Goal: Book appointment/travel/reservation

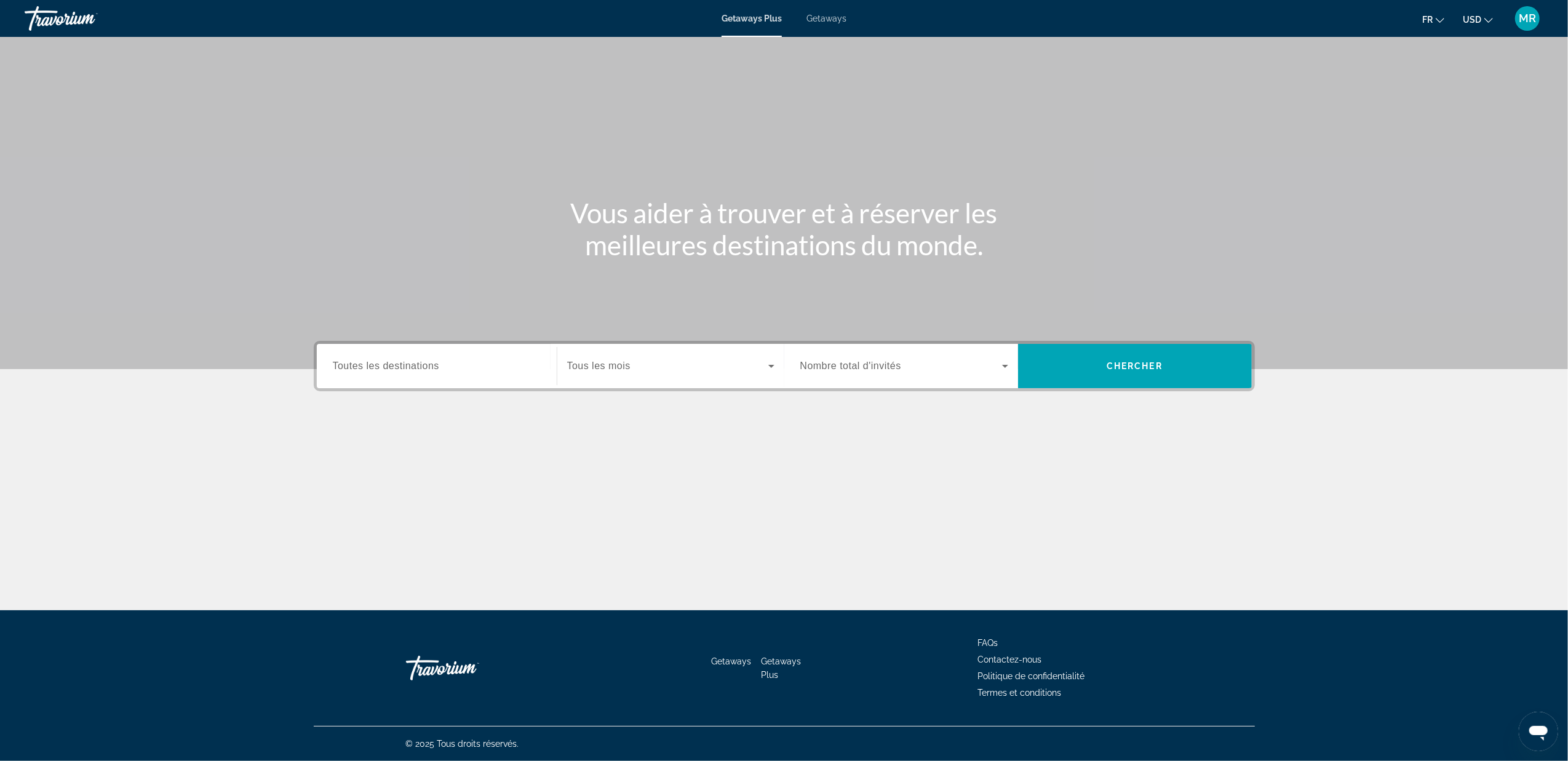
click at [463, 365] on input "Destination Toutes les destinations" at bounding box center [437, 367] width 208 height 15
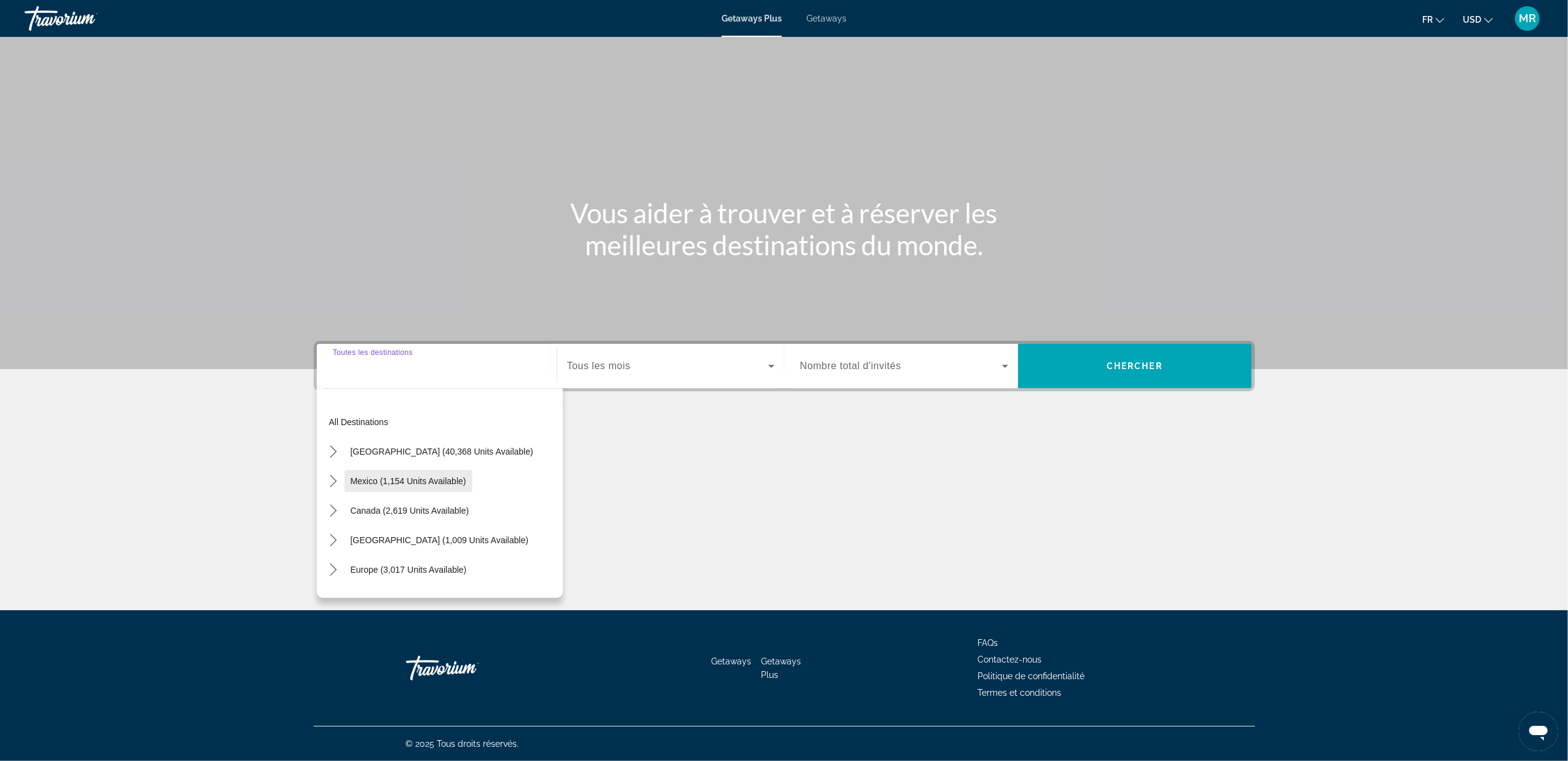
scroll to position [82, 0]
click at [333, 493] on icon "Toggle Europe (3,017 units available) submenu" at bounding box center [334, 488] width 12 height 12
click at [414, 470] on span "Select destination: France (6 units available)" at bounding box center [449, 481] width 228 height 30
type input "**********"
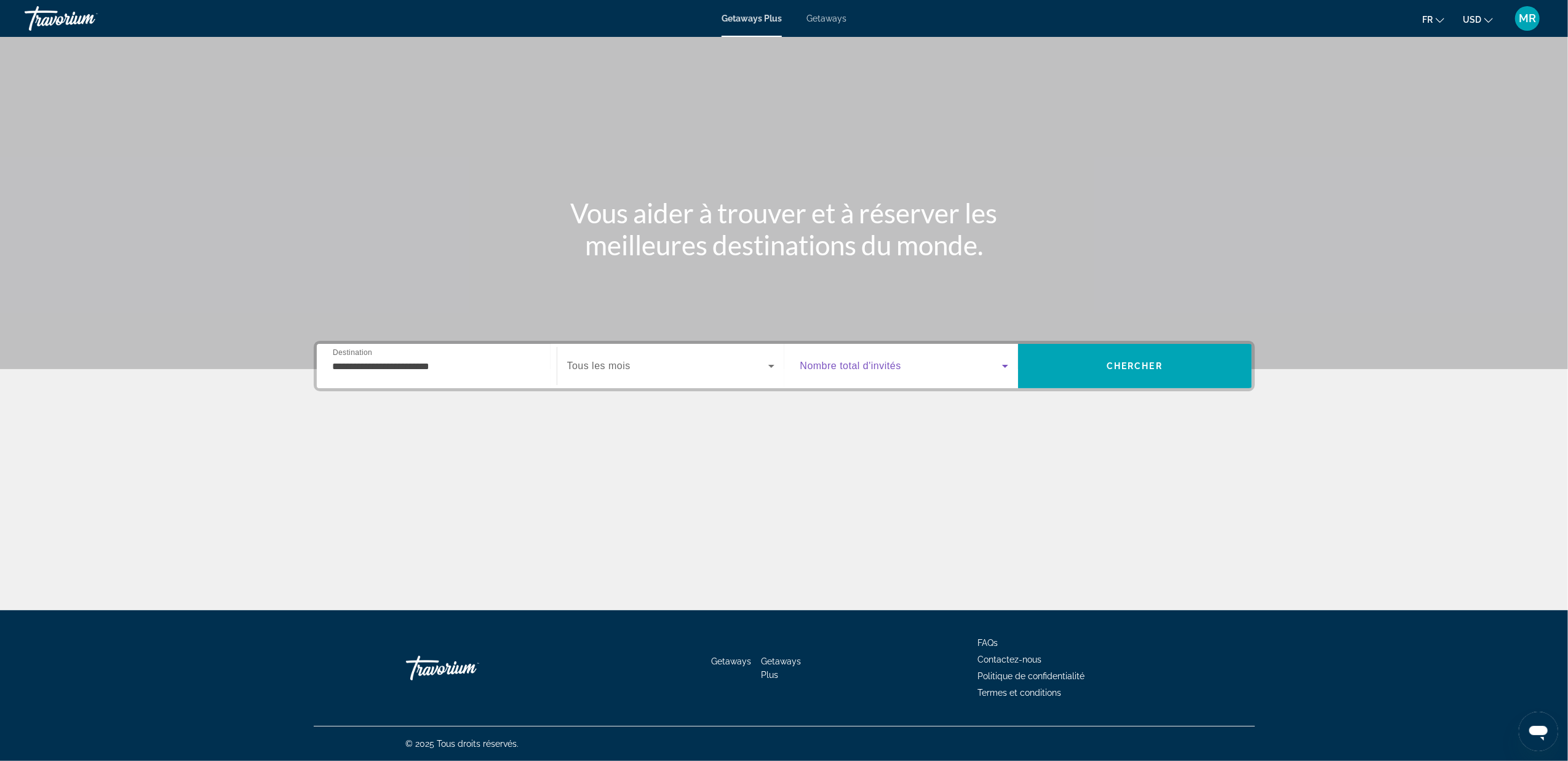
click at [978, 365] on span "Search widget" at bounding box center [901, 366] width 202 height 15
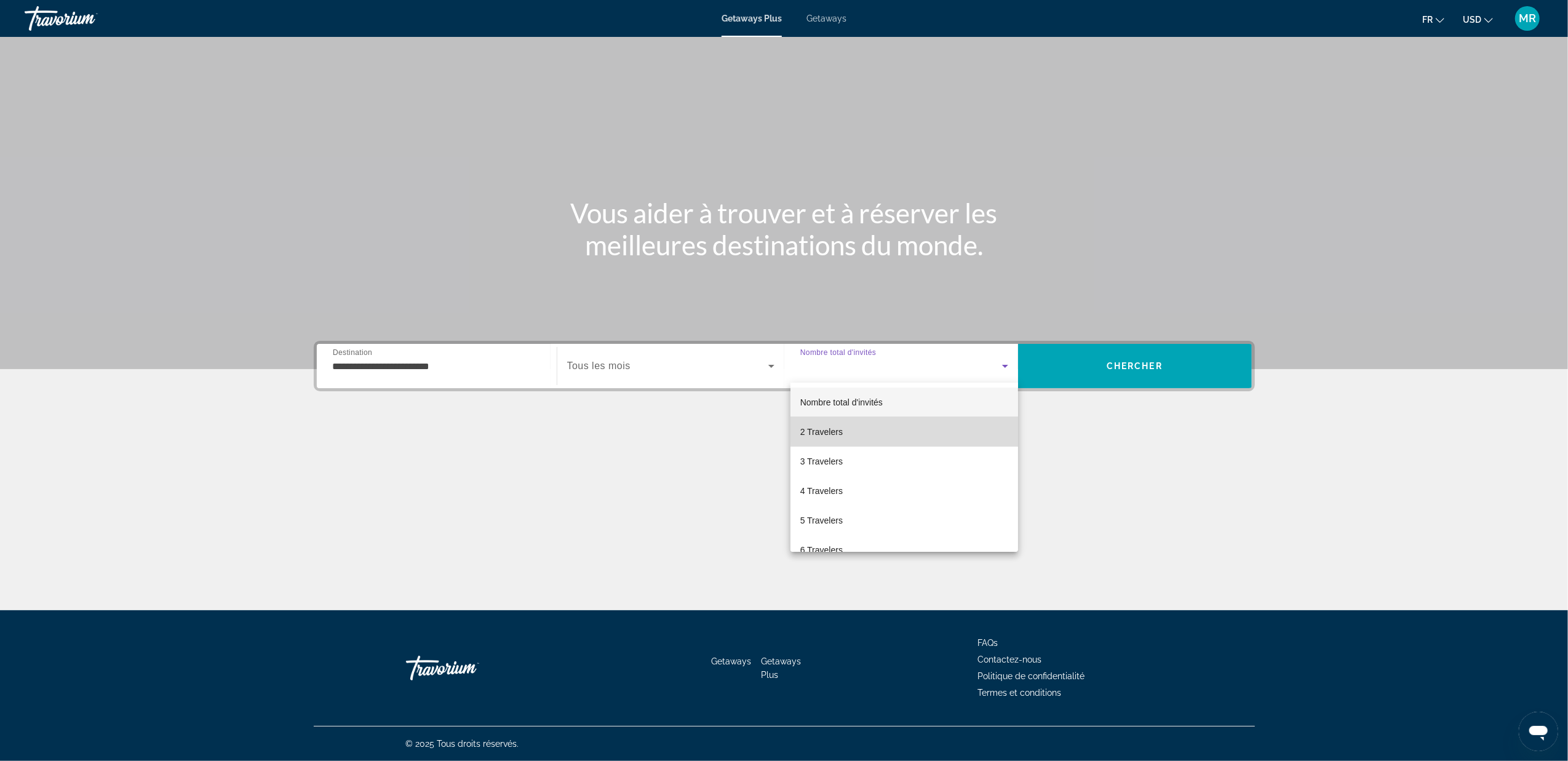
click at [931, 430] on mat-option "2 Travelers" at bounding box center [904, 432] width 228 height 30
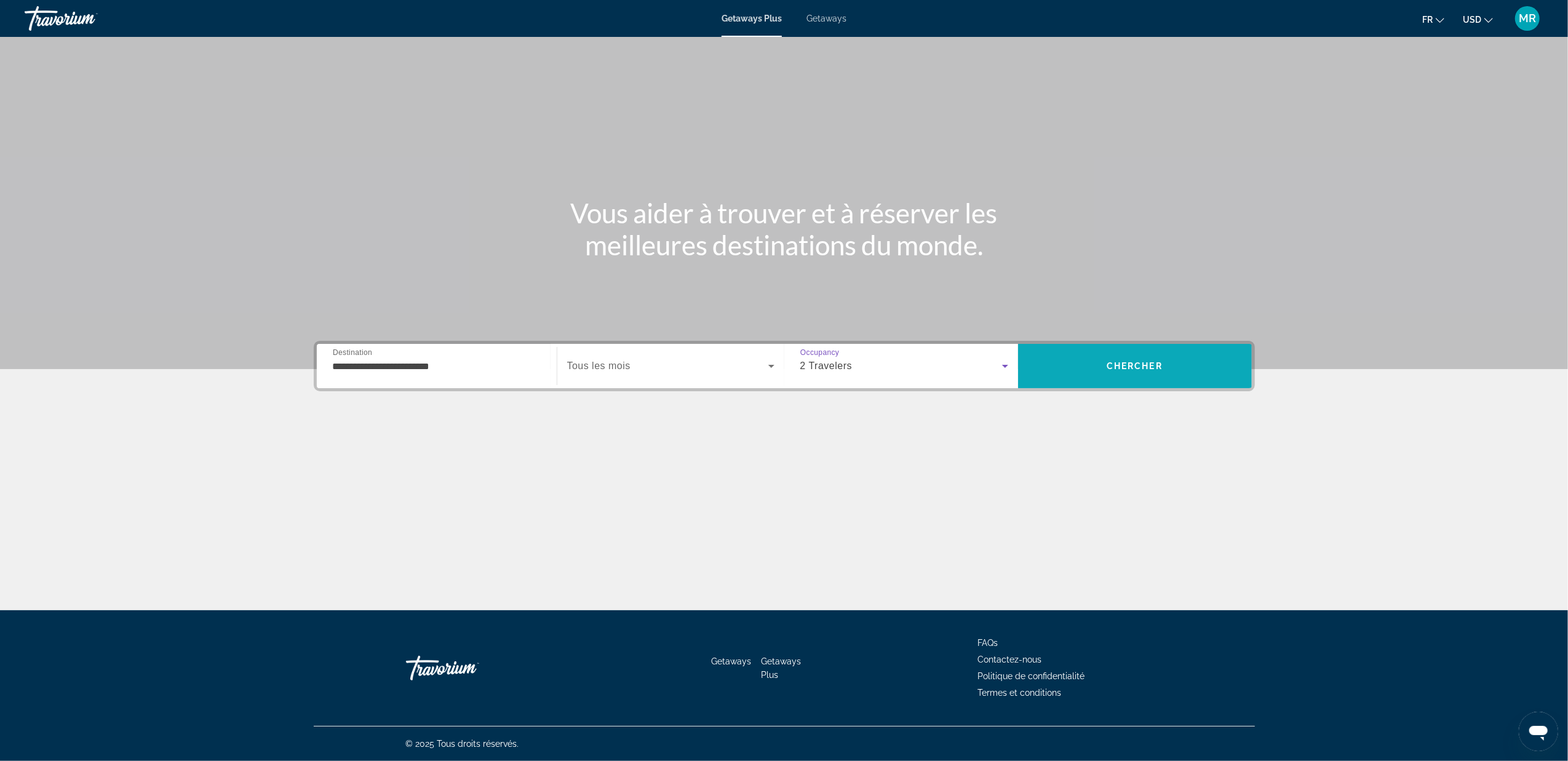
click at [1123, 368] on span "Chercher" at bounding box center [1135, 366] width 56 height 10
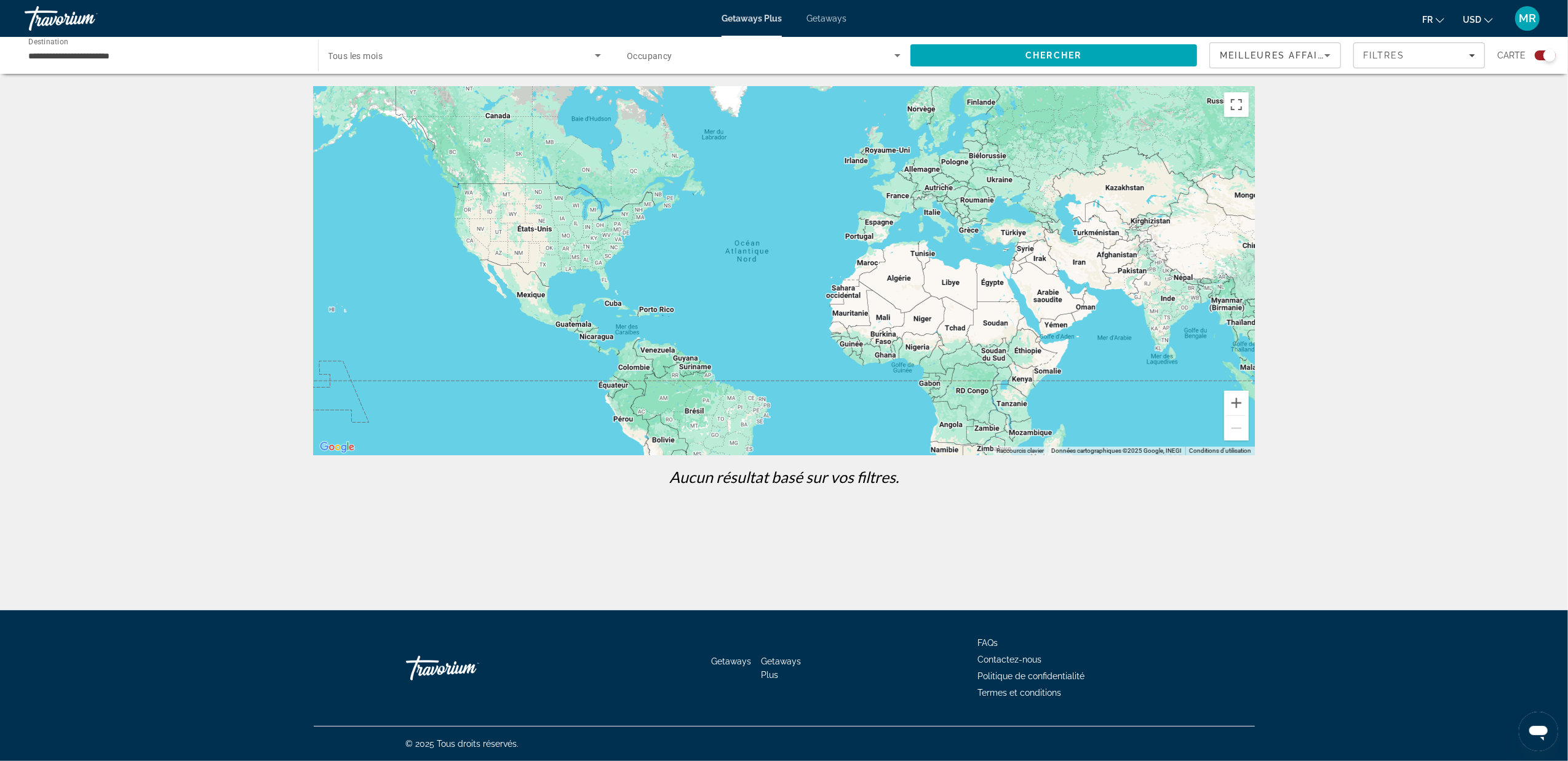
click at [399, 65] on div "Search widget" at bounding box center [465, 56] width 273 height 35
click at [433, 89] on mat-option "Tous les mois" at bounding box center [464, 92] width 292 height 30
click at [605, 57] on div "Start Month Tous les mois" at bounding box center [465, 56] width 293 height 35
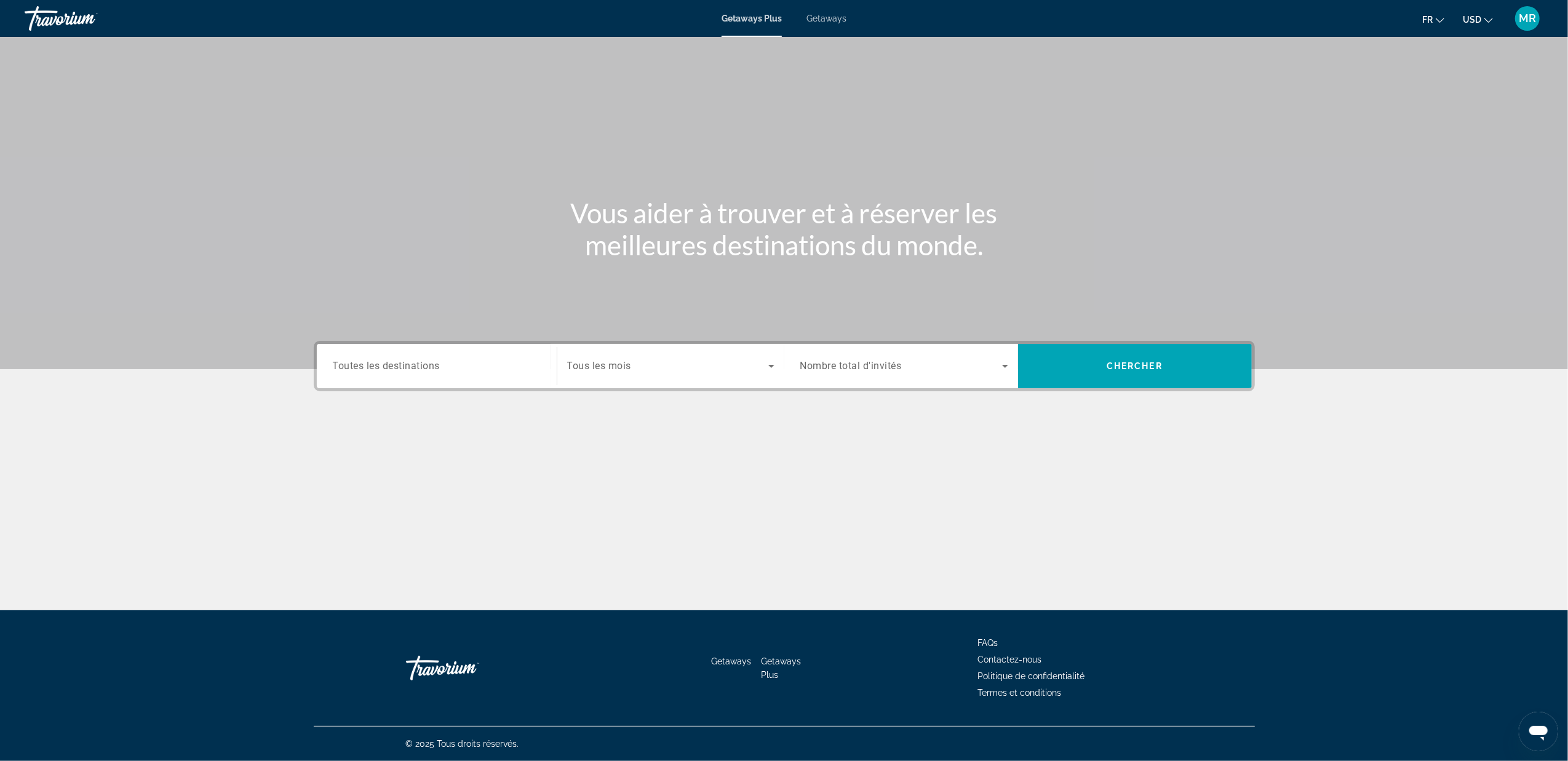
click at [773, 370] on icon "Search widget" at bounding box center [771, 366] width 15 height 15
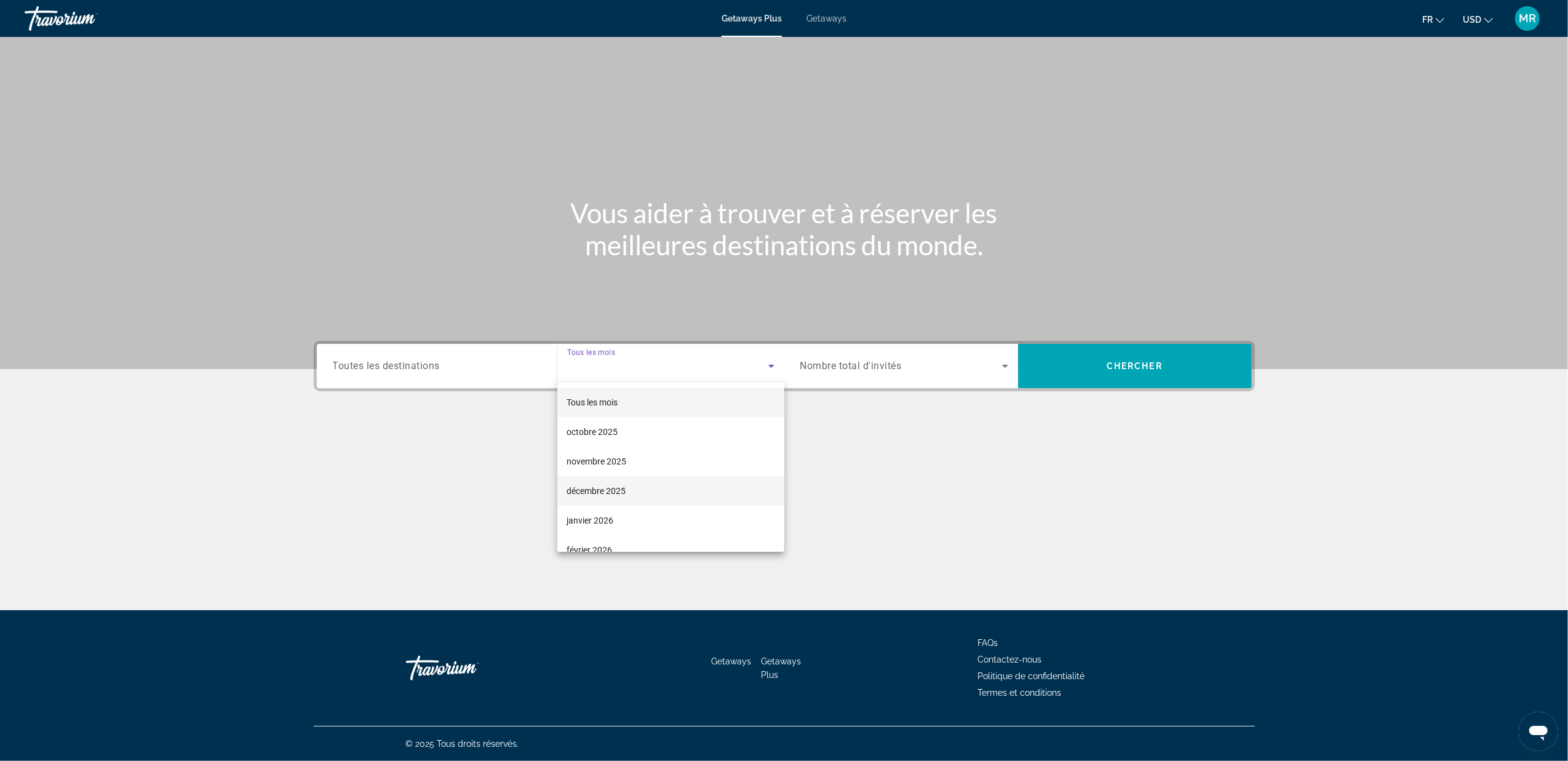
click at [680, 484] on mat-option "décembre 2025" at bounding box center [671, 491] width 227 height 30
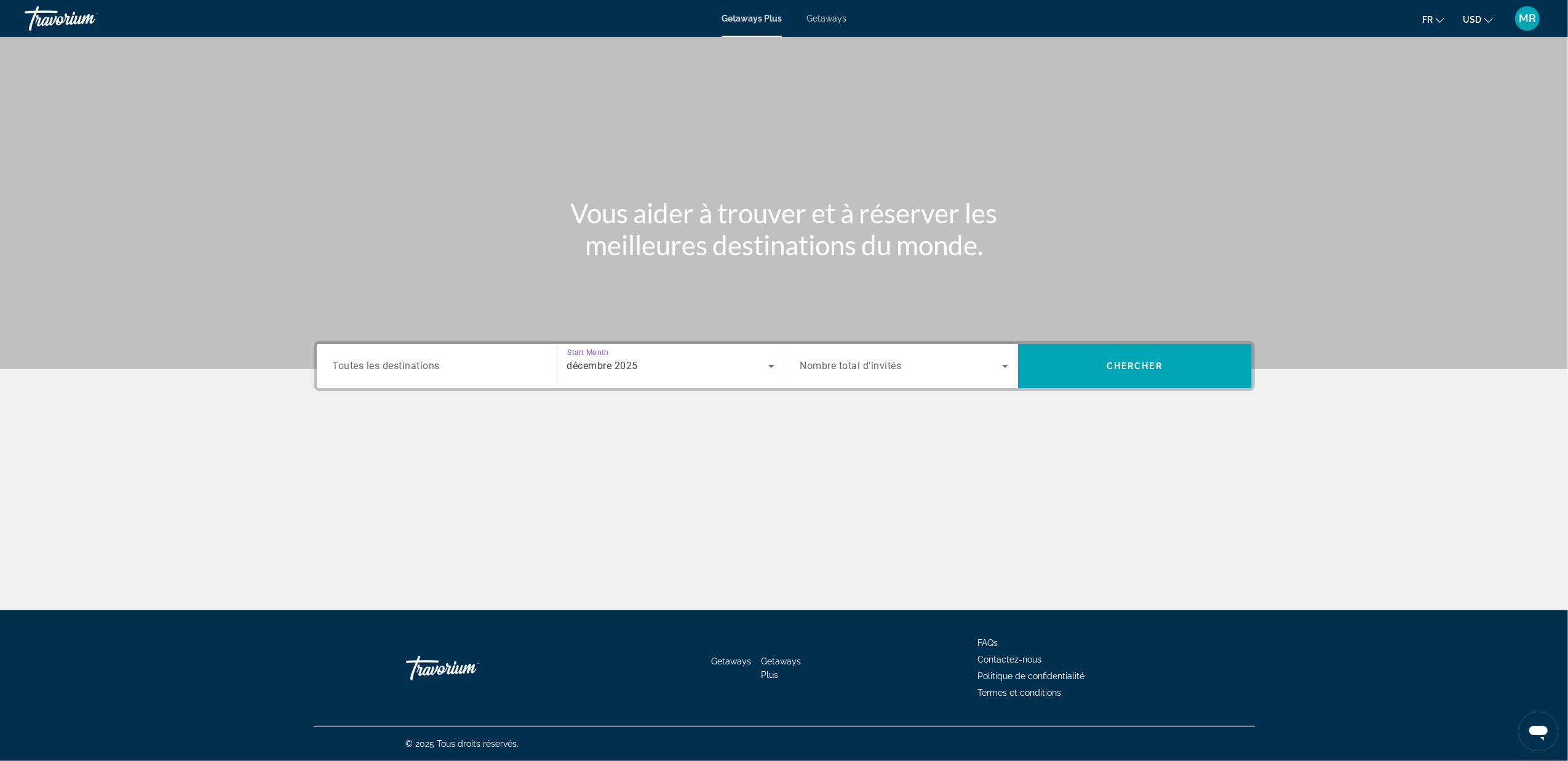
click at [492, 371] on input "Destination Toutes les destinations" at bounding box center [437, 367] width 208 height 15
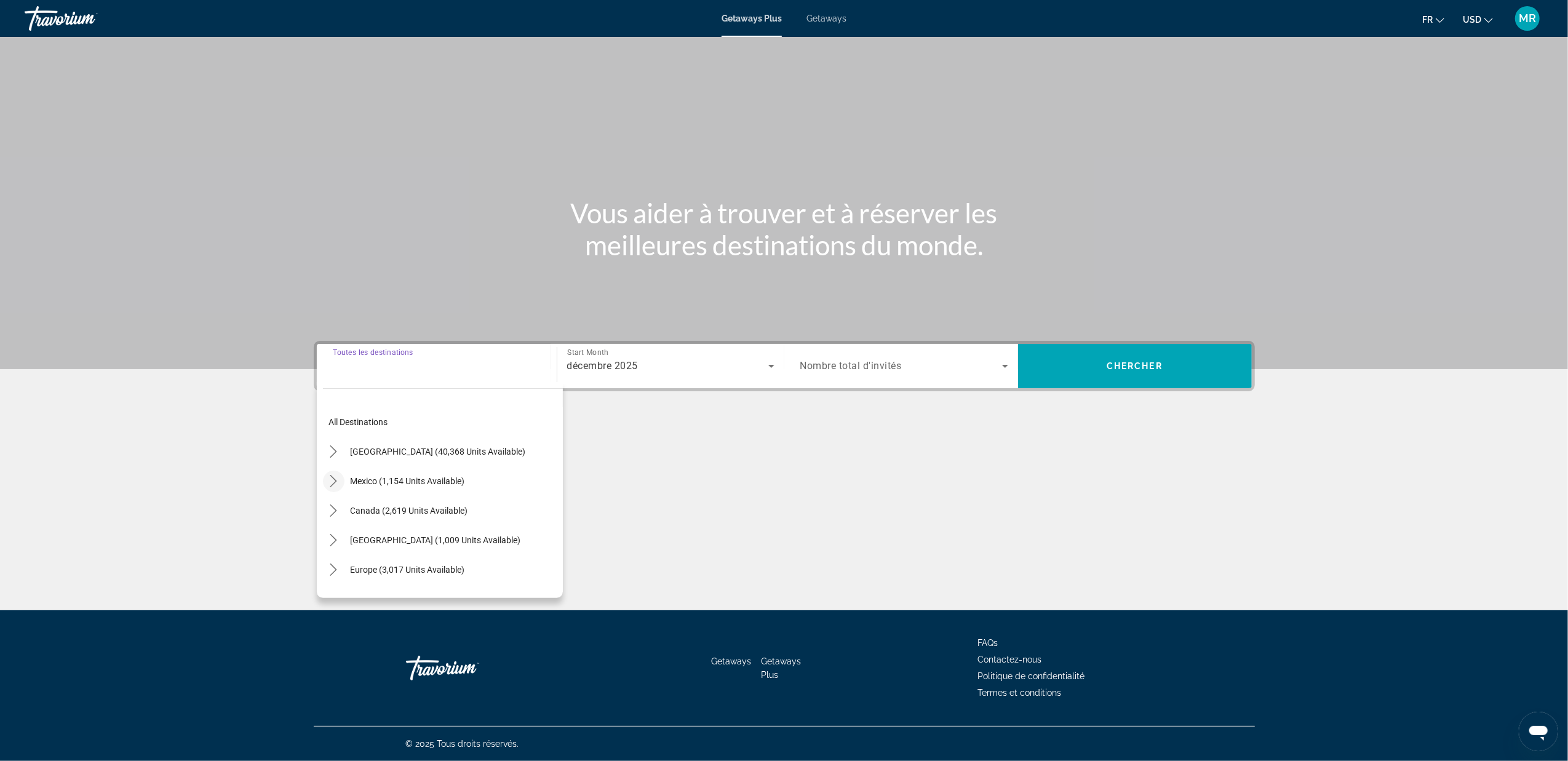
click at [335, 478] on icon "Toggle Mexico (1,154 units available) submenu" at bounding box center [334, 481] width 12 height 12
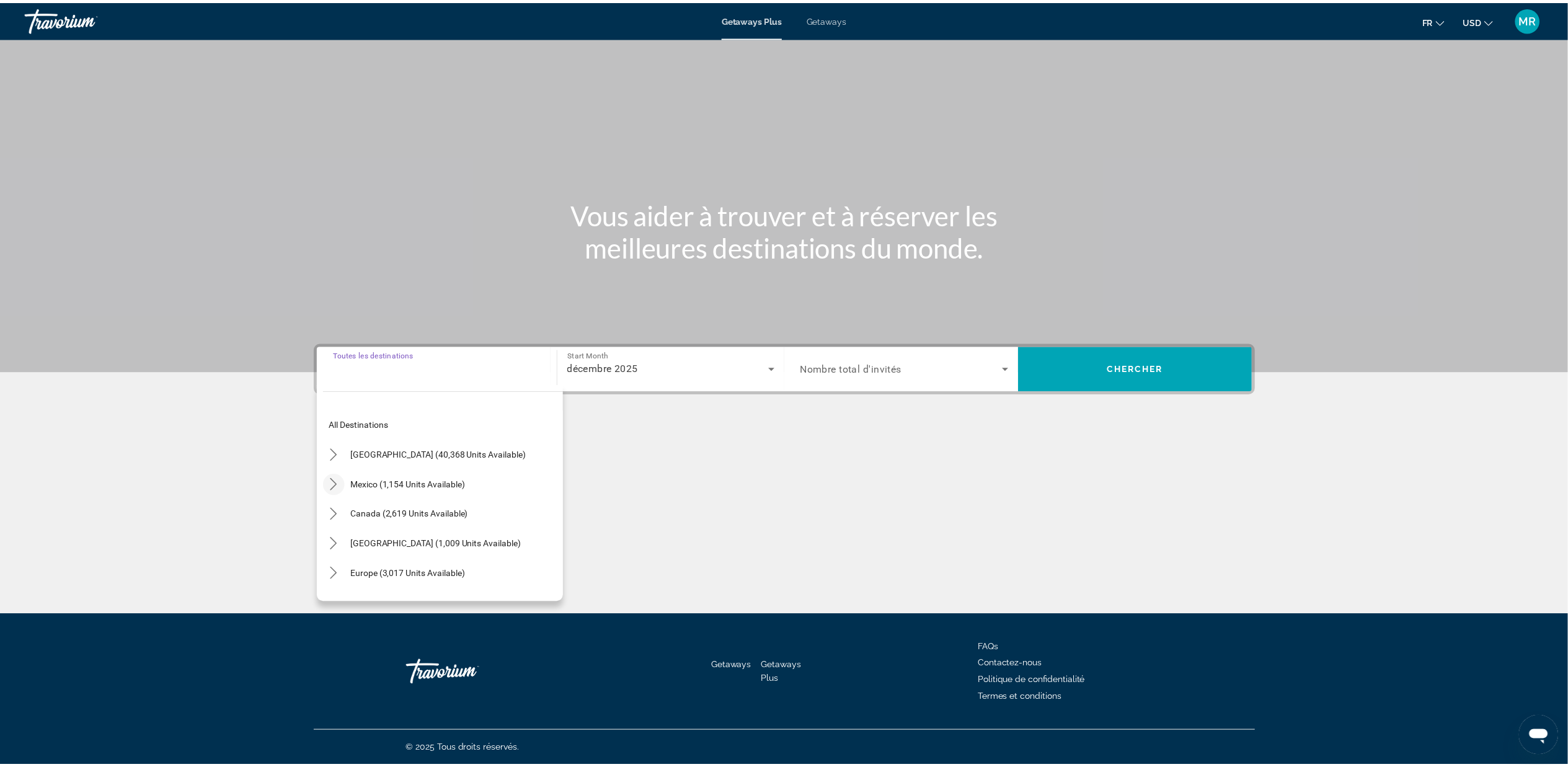
scroll to position [66, 0]
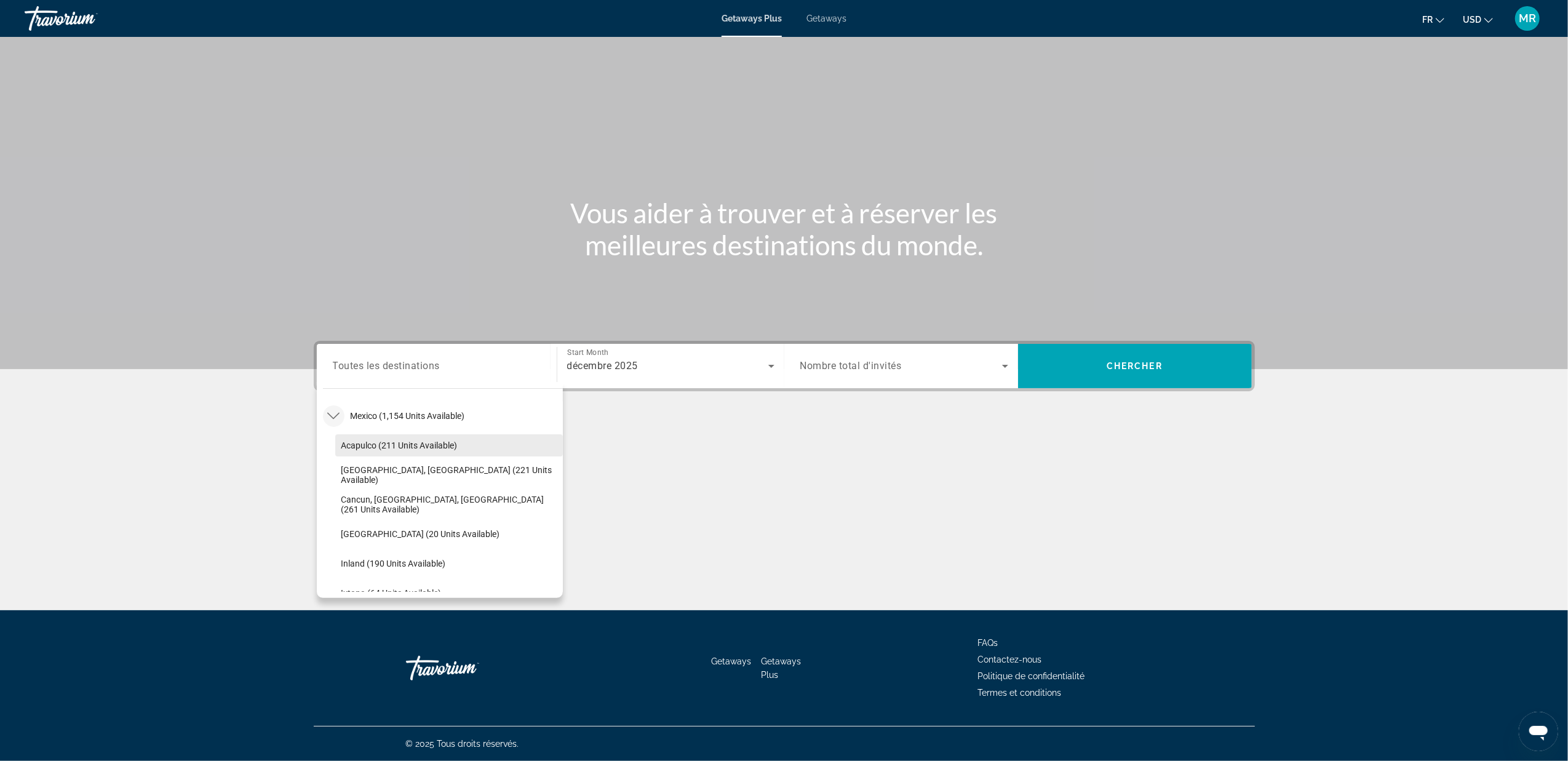
click at [394, 446] on span "Acapulco (211 units available)" at bounding box center [400, 446] width 117 height 10
type input "**********"
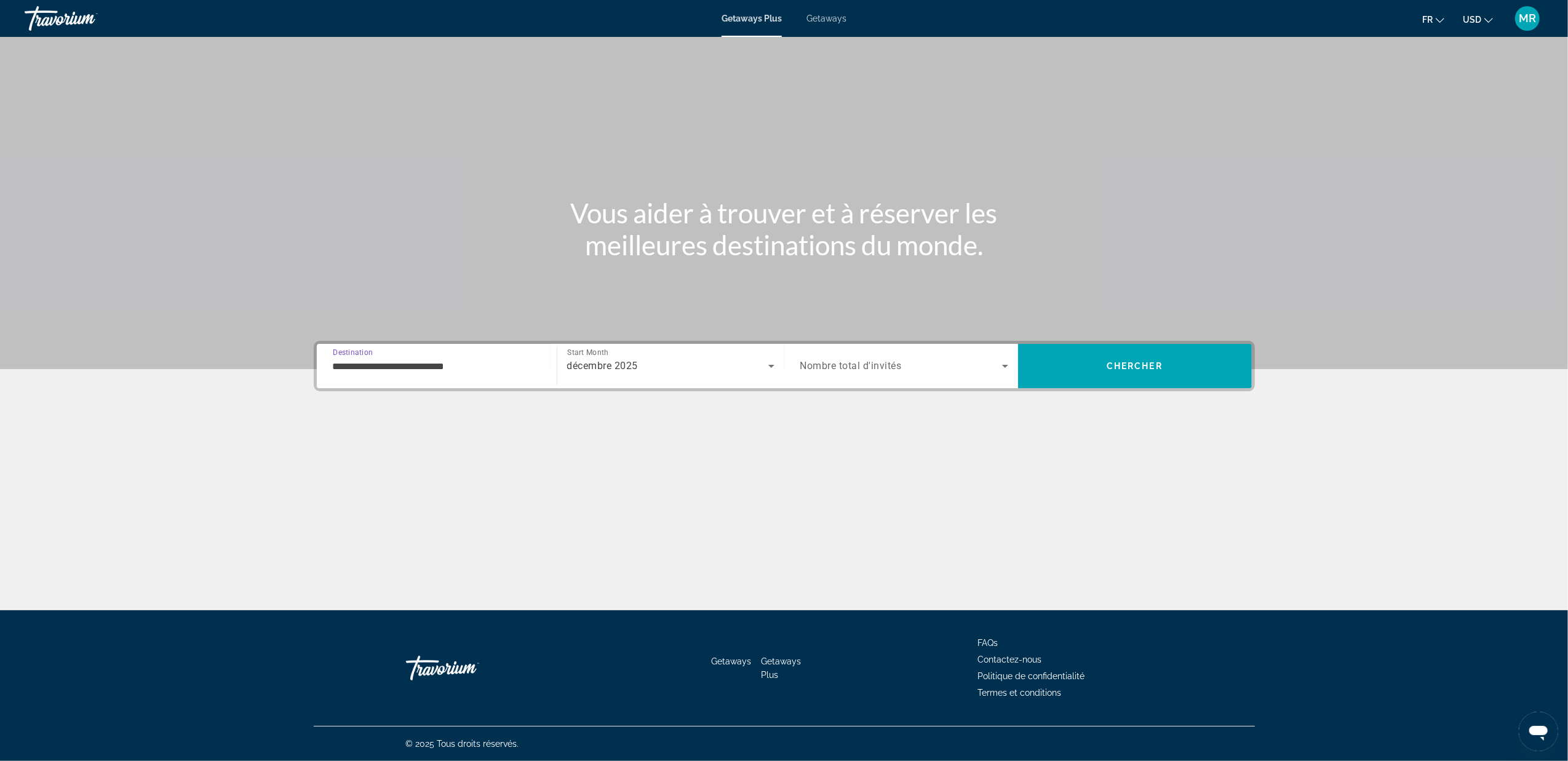
click at [840, 371] on span "Nombre total d'invités" at bounding box center [851, 366] width 101 height 12
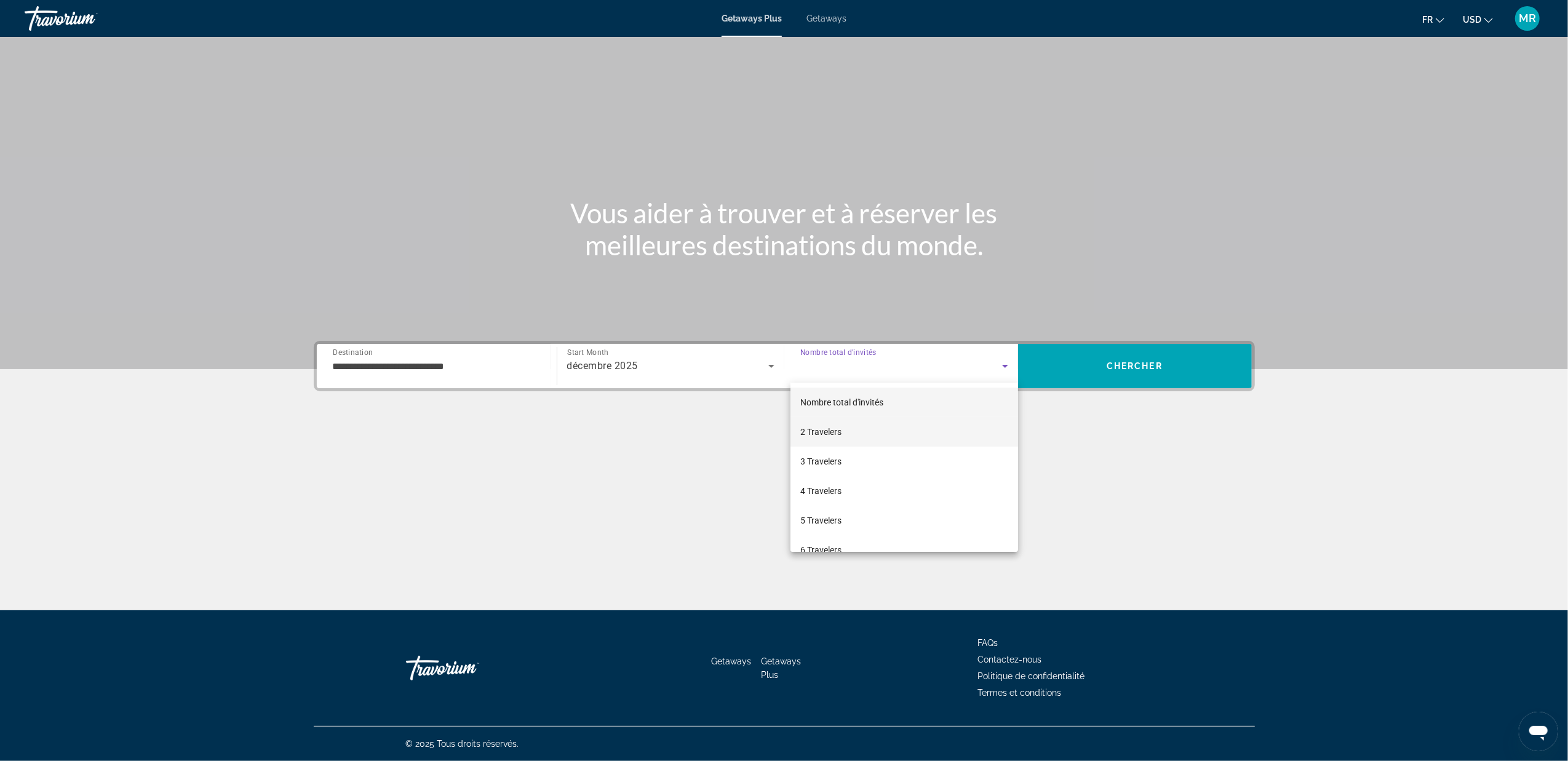
click at [845, 433] on mat-option "2 Travelers" at bounding box center [904, 432] width 228 height 30
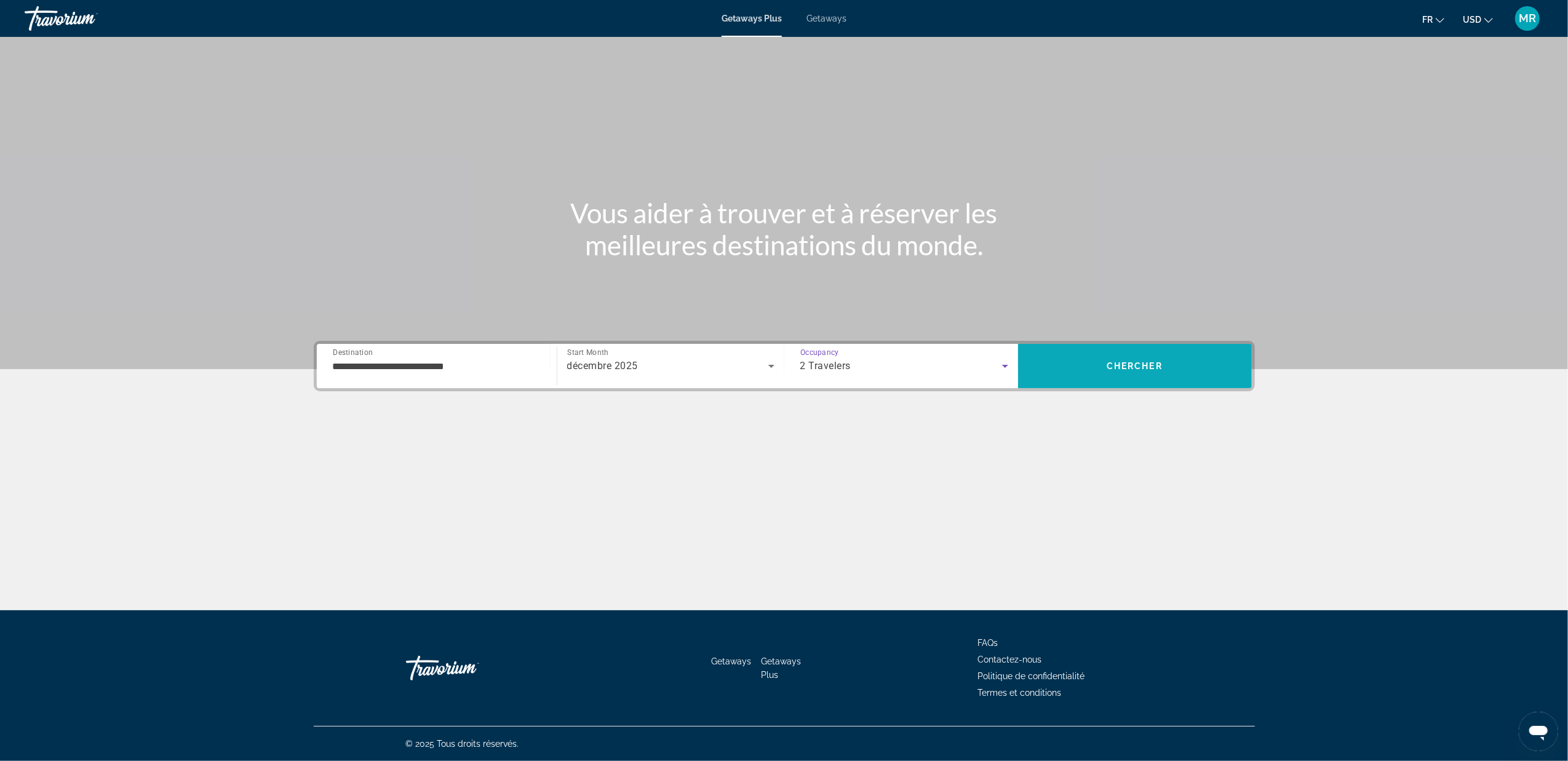
click at [1151, 367] on span "Chercher" at bounding box center [1135, 366] width 56 height 10
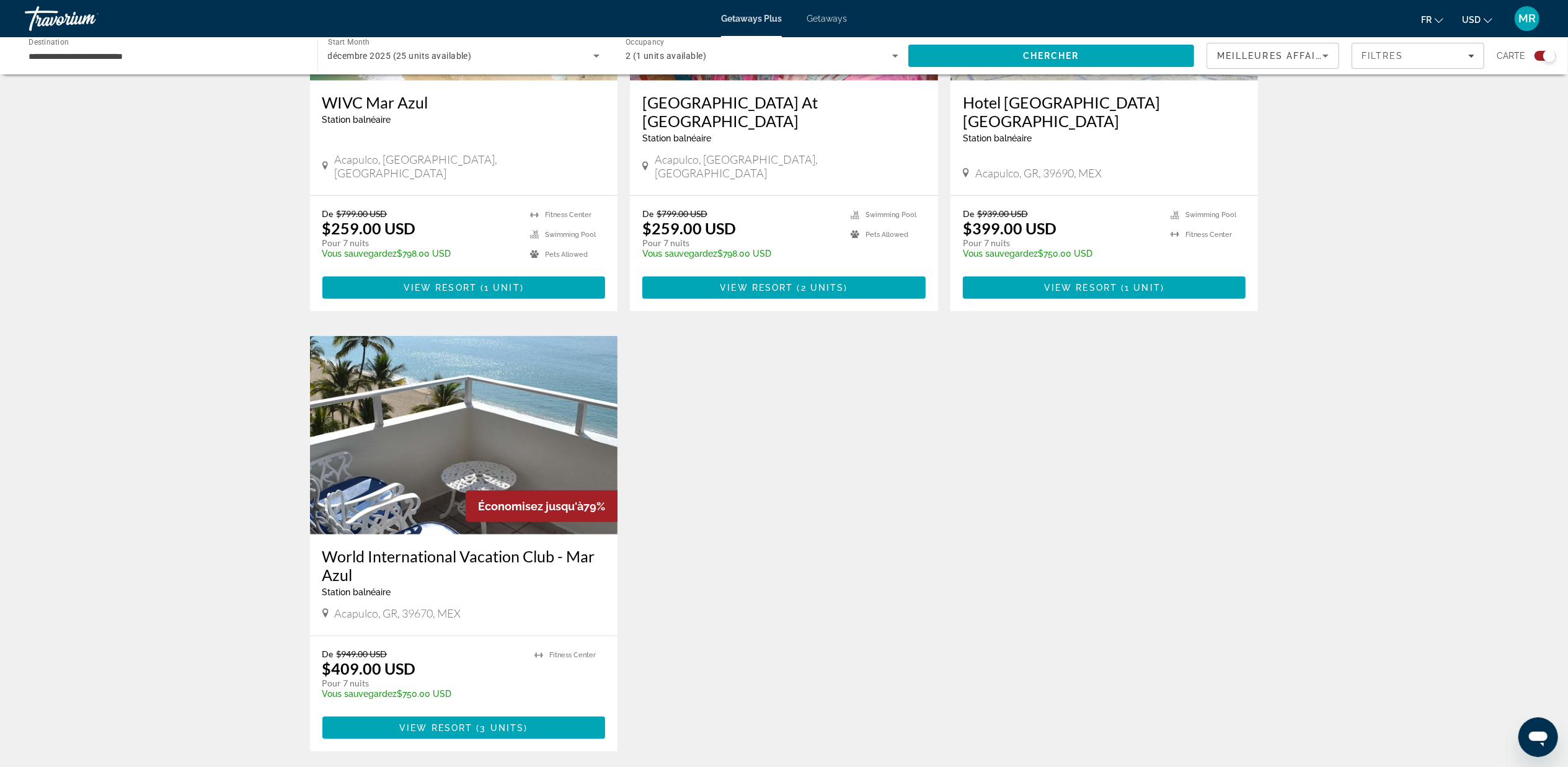
scroll to position [1075, 0]
click at [440, 712] on span "Main content" at bounding box center [464, 727] width 283 height 30
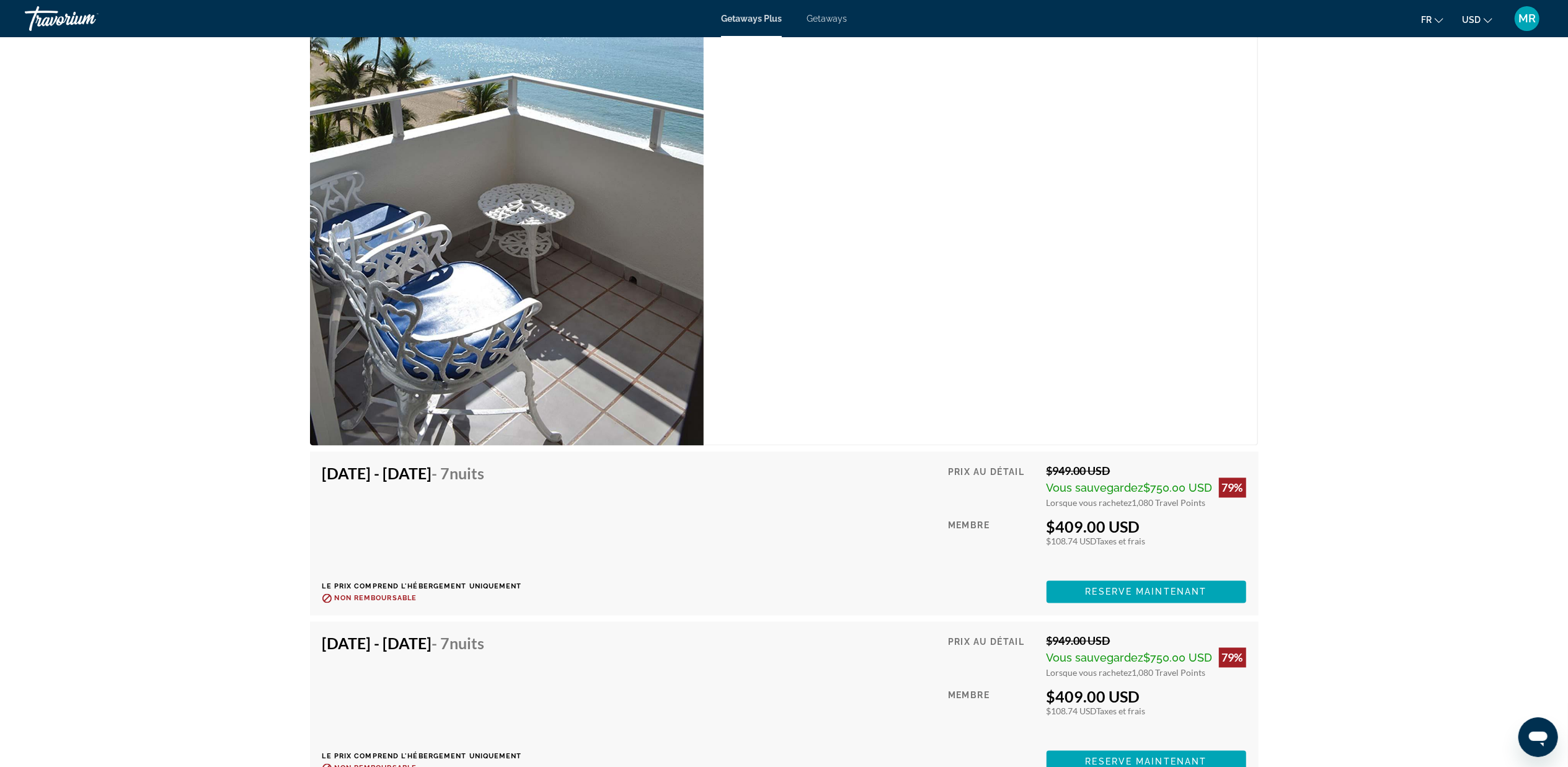
scroll to position [2067, 0]
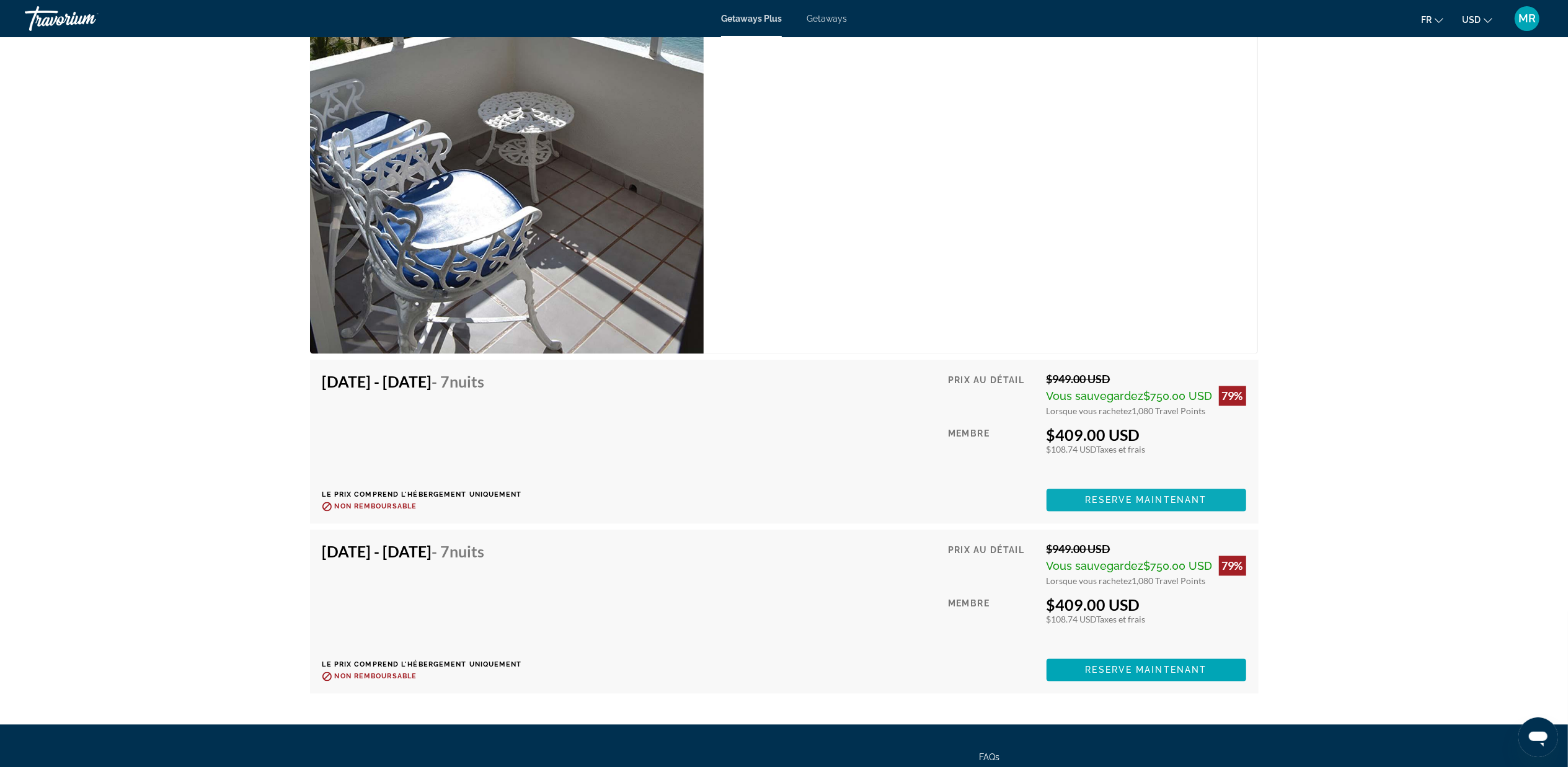
click at [1169, 494] on span "Main content" at bounding box center [1146, 500] width 199 height 30
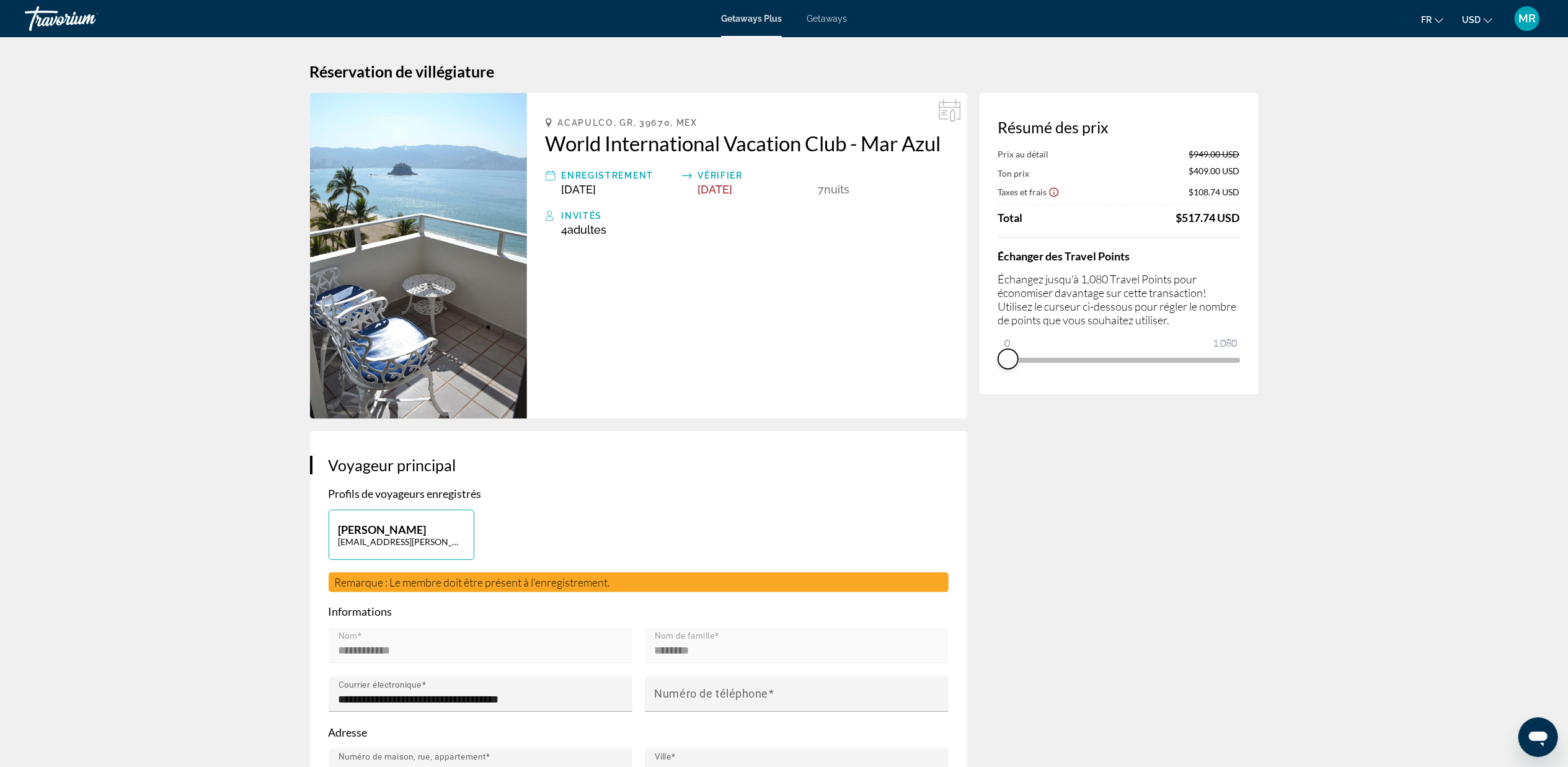
drag, startPoint x: 1225, startPoint y: 376, endPoint x: 980, endPoint y: 378, distance: 245.0
click at [981, 378] on div "Résumé des prix Prix au détail $949.00 USD Ton prix $409.00 USD Taxes et frais …" at bounding box center [1119, 244] width 279 height 302
drag, startPoint x: 1007, startPoint y: 342, endPoint x: 1292, endPoint y: 342, distance: 285.0
drag, startPoint x: 1229, startPoint y: 378, endPoint x: 948, endPoint y: 380, distance: 281.0
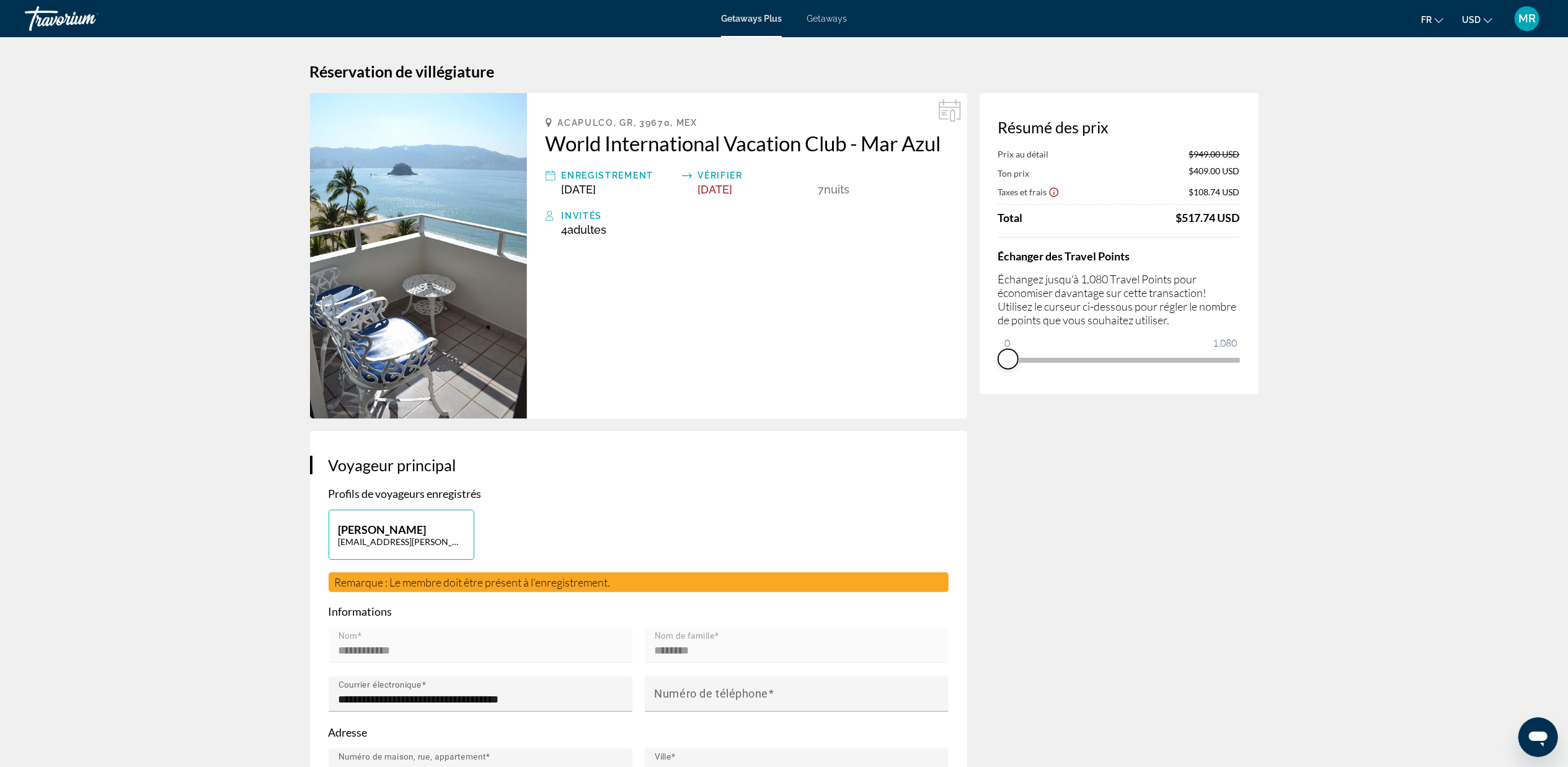
drag, startPoint x: 1006, startPoint y: 342, endPoint x: 1264, endPoint y: 337, distance: 258.0
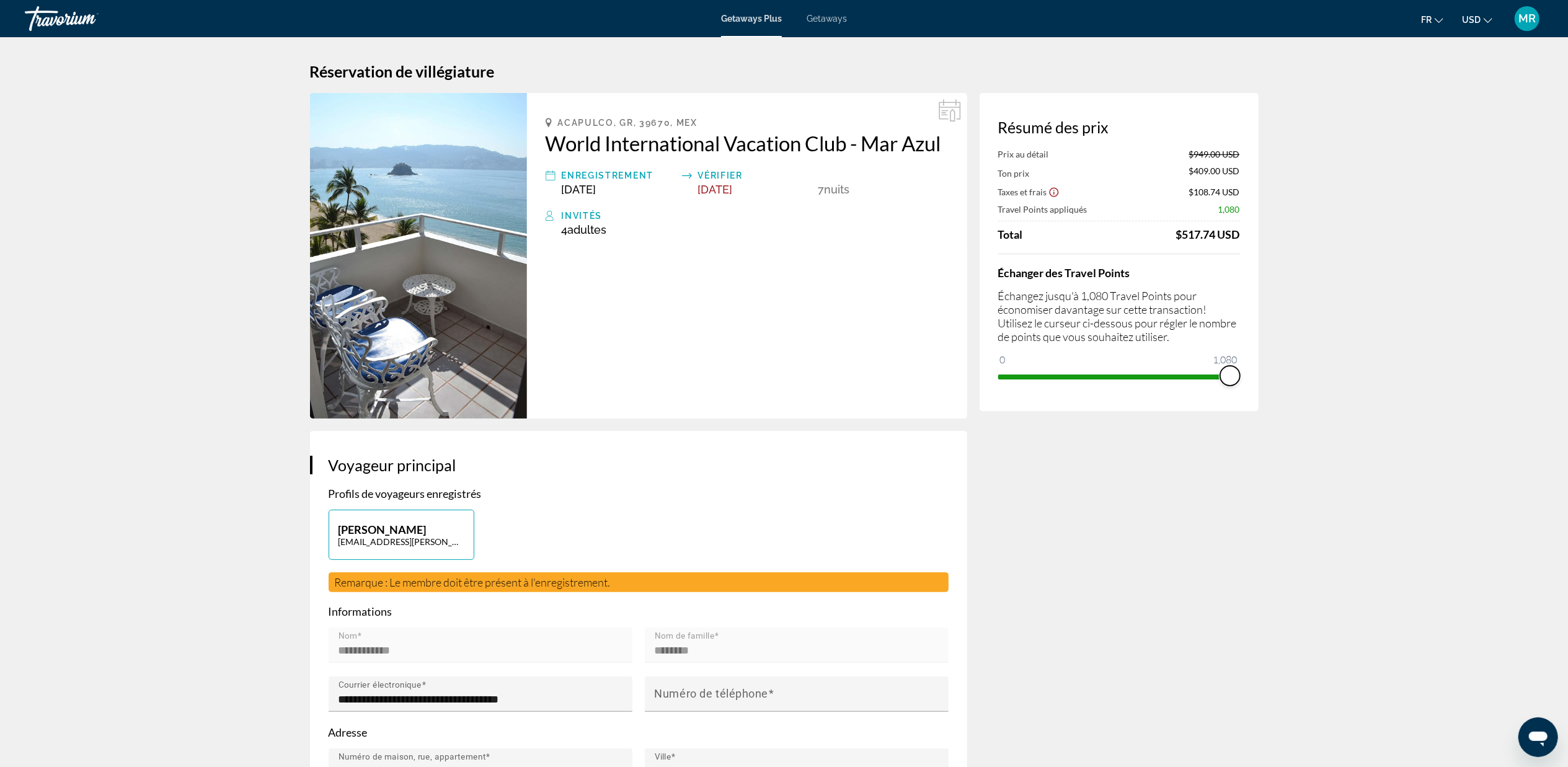
drag, startPoint x: 1236, startPoint y: 368, endPoint x: 1246, endPoint y: 370, distance: 10.2
click at [1246, 370] on div "Résumé des prix Prix au détail $949.00 USD Ton prix $409.00 USD Taxes et frais …" at bounding box center [1119, 252] width 279 height 318
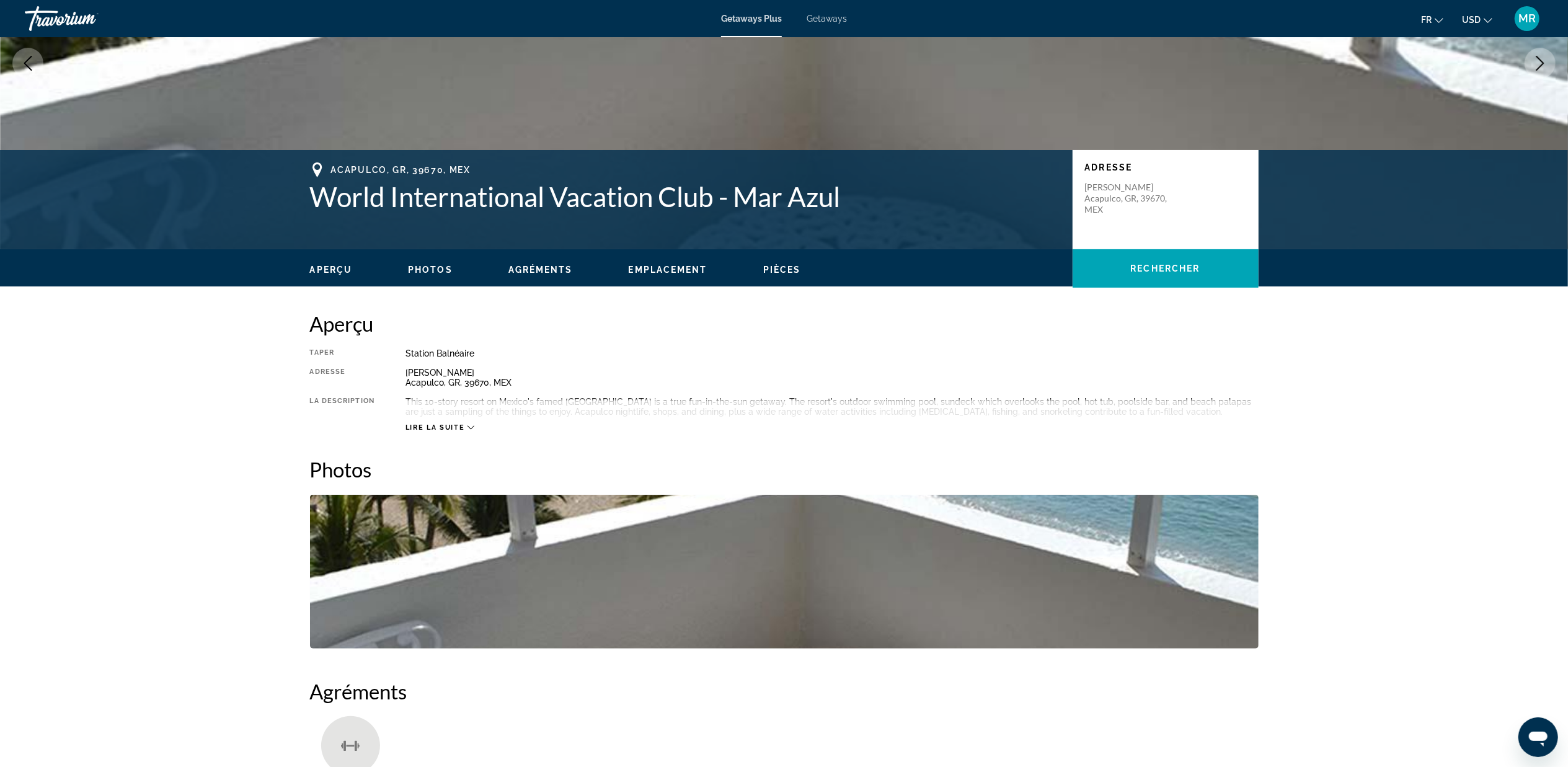
scroll to position [165, 0]
